Goal: Information Seeking & Learning: Learn about a topic

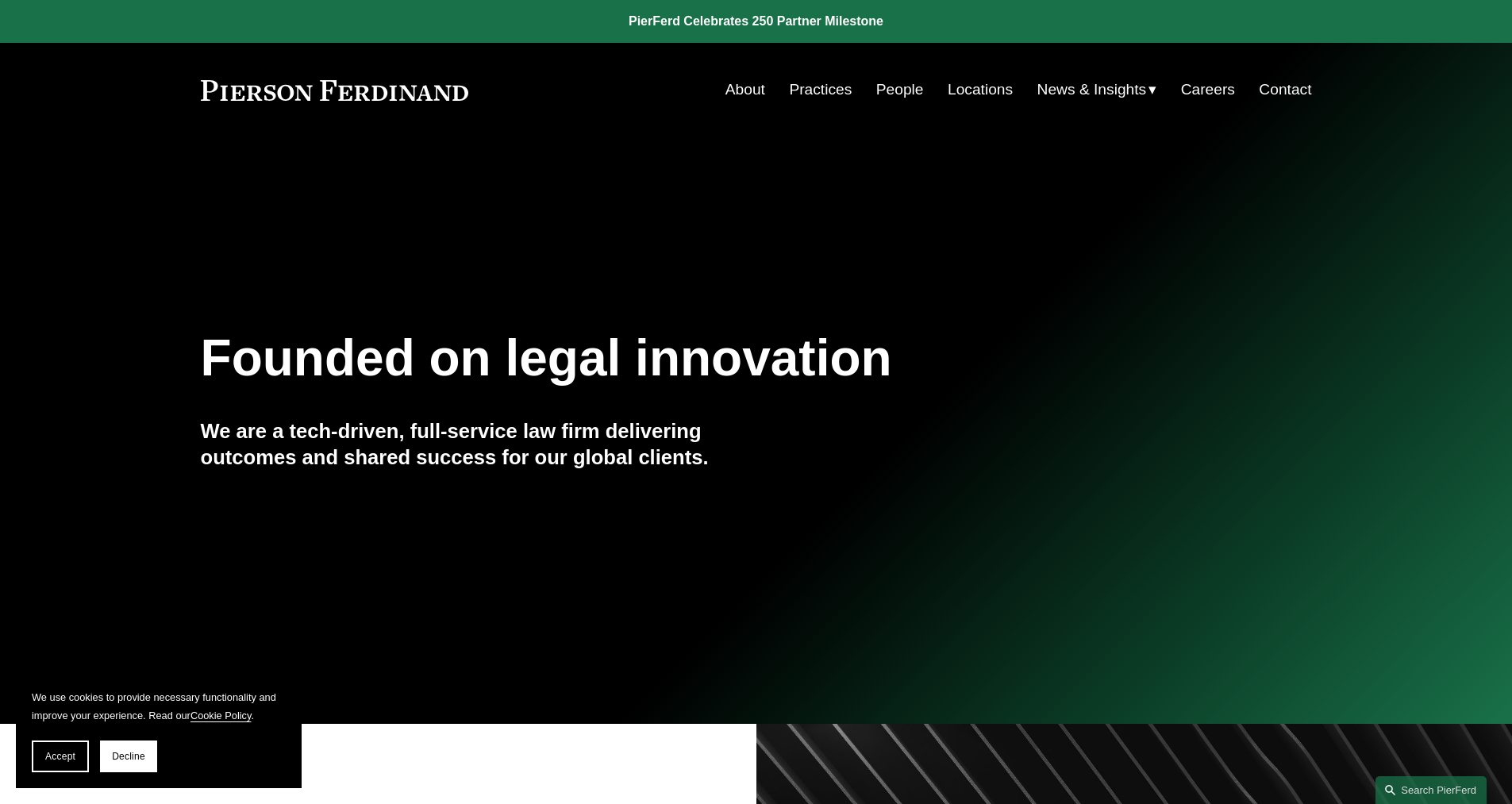
click at [880, 89] on link "People" at bounding box center [901, 90] width 48 height 31
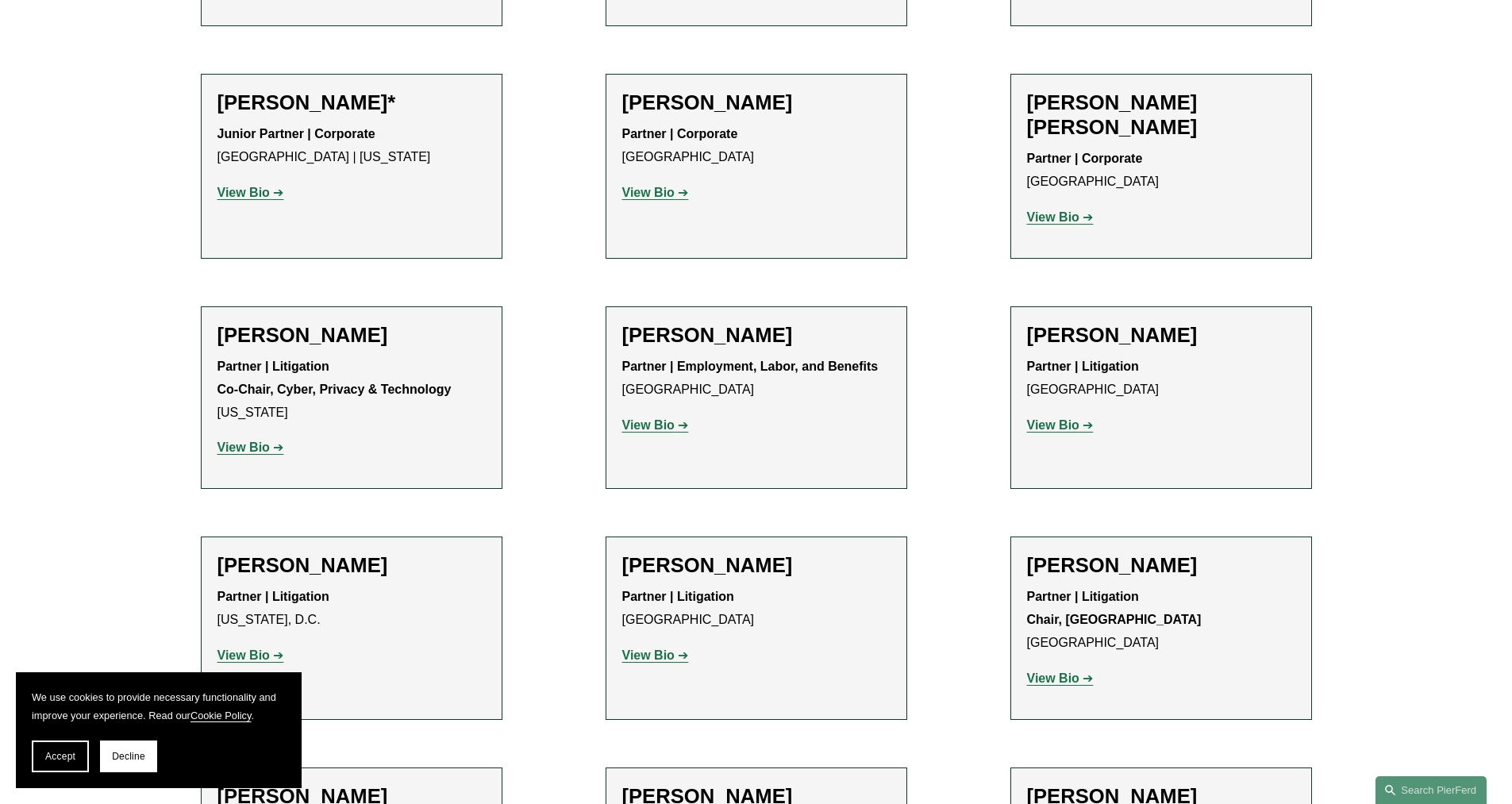
scroll to position [16276, 0]
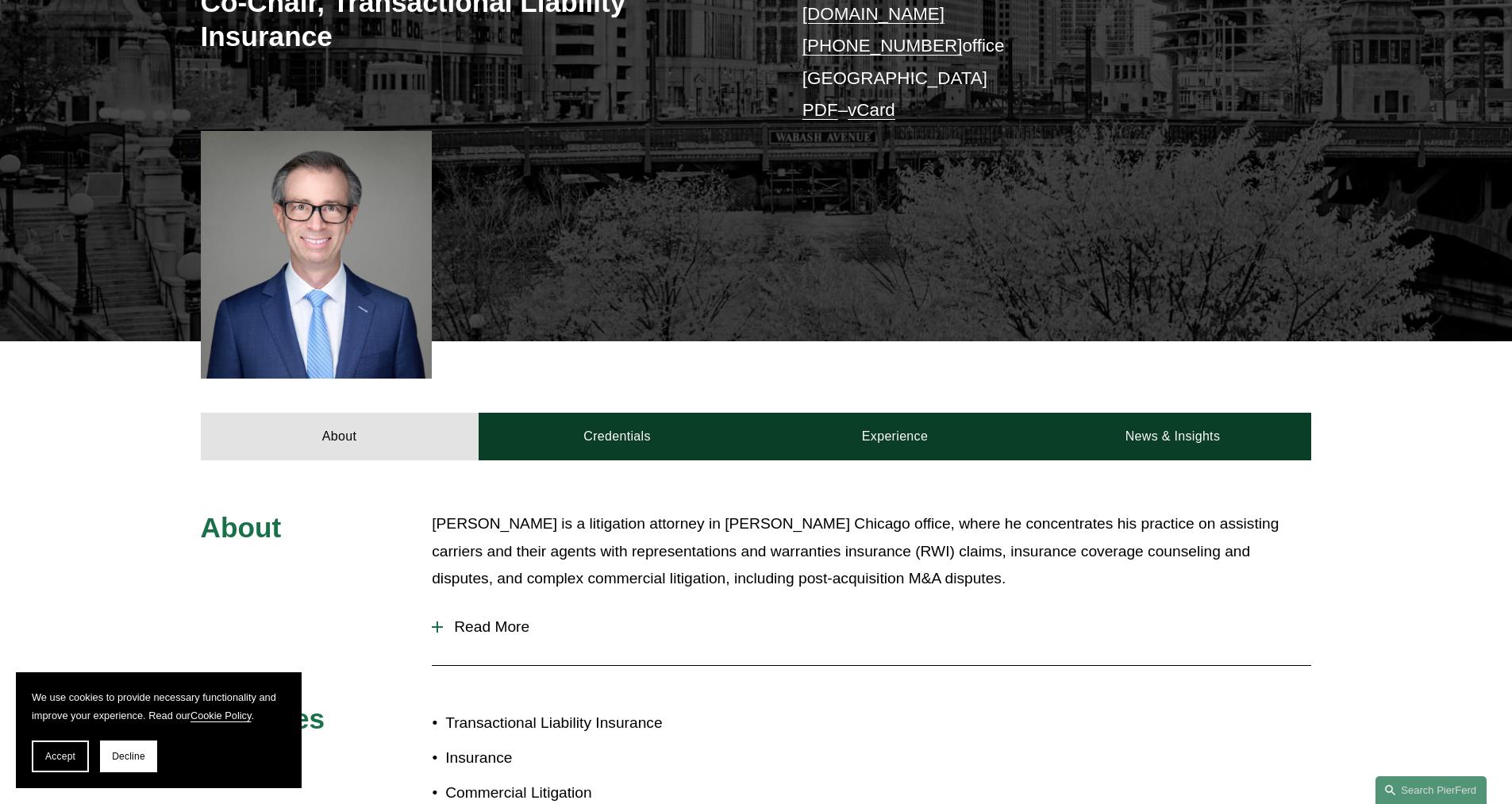
scroll to position [397, 0]
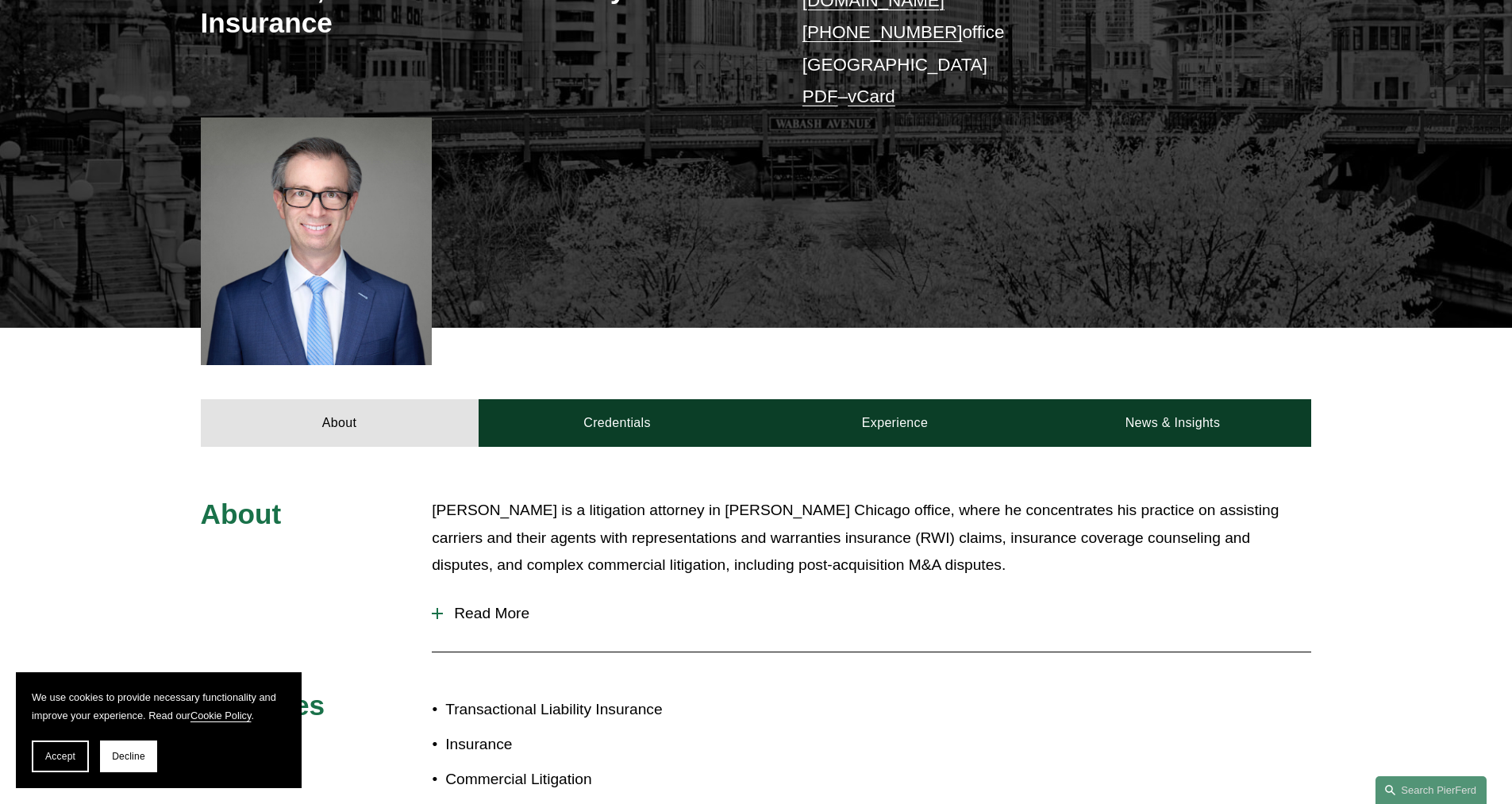
click at [447, 605] on span "Read More" at bounding box center [877, 614] width 868 height 17
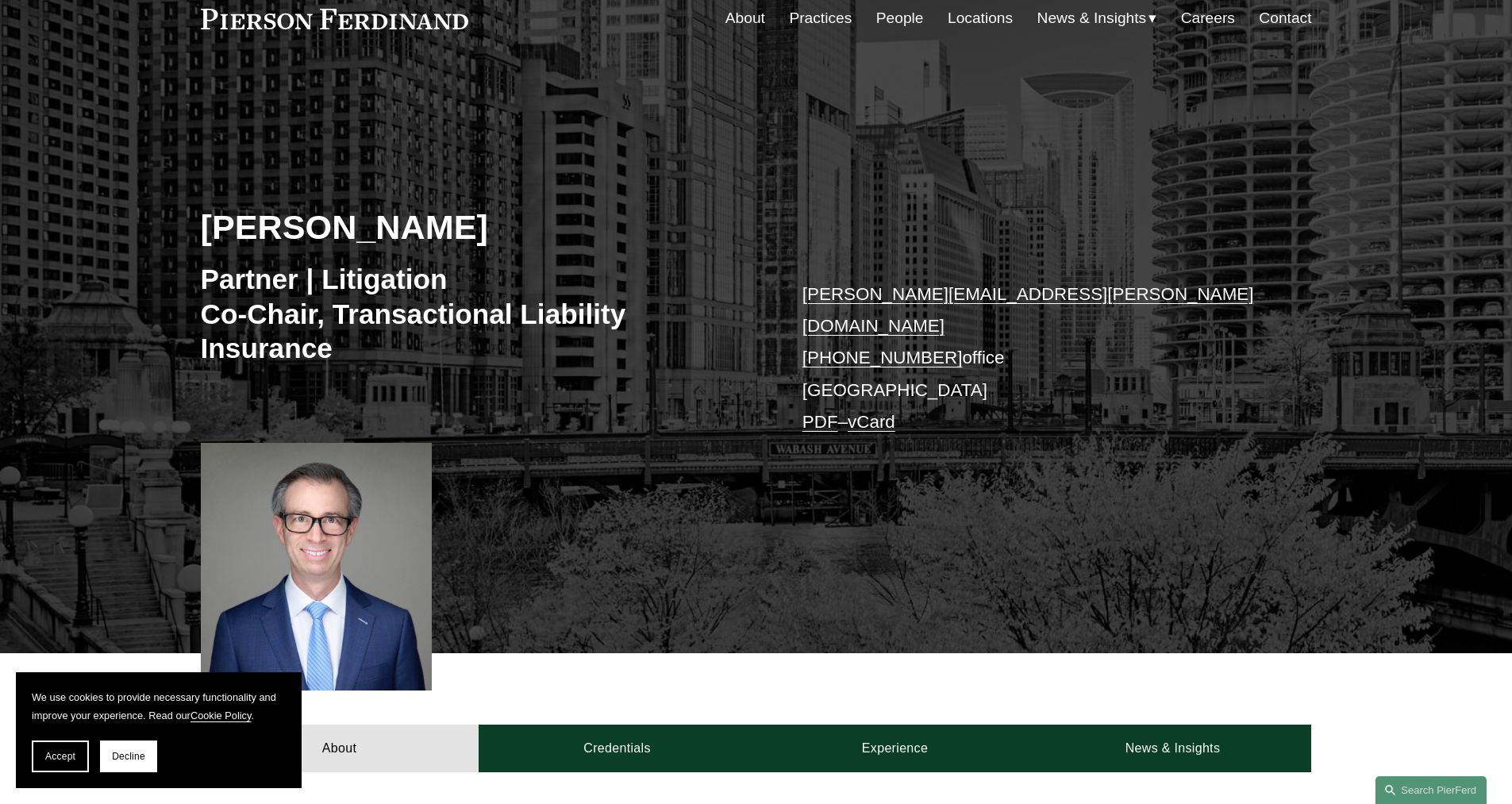
scroll to position [0, 0]
